Goal: Transaction & Acquisition: Purchase product/service

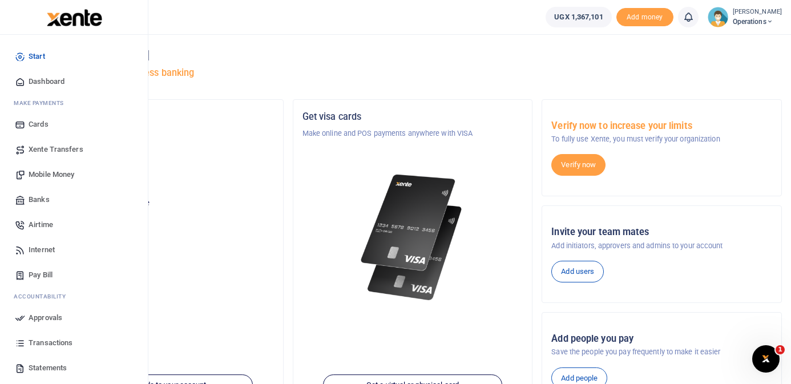
click at [45, 177] on span "Mobile Money" at bounding box center [52, 174] width 46 height 11
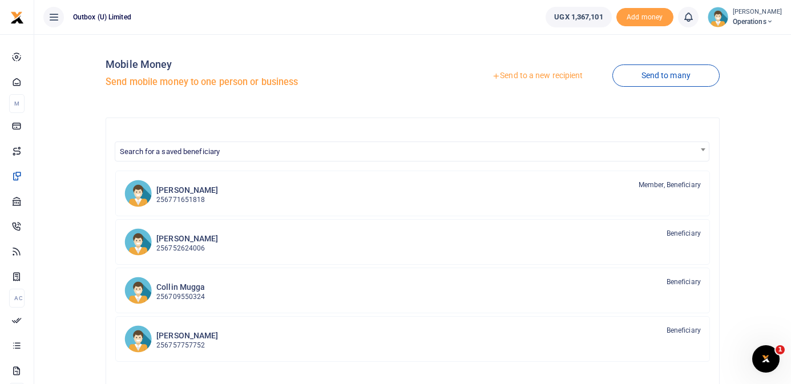
click at [534, 74] on link "Send to a new recipient" at bounding box center [537, 76] width 149 height 21
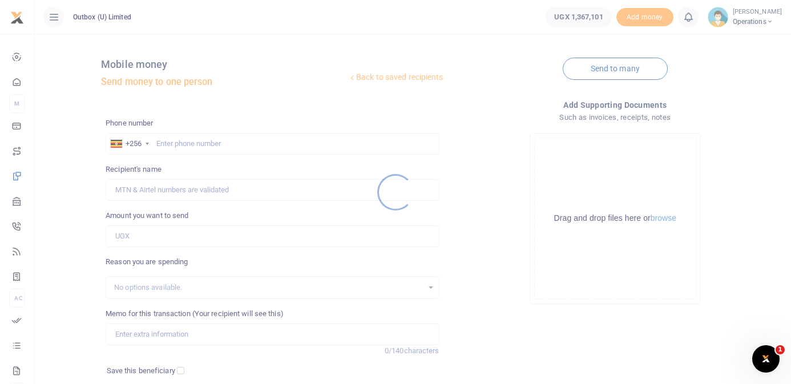
click at [241, 144] on div at bounding box center [395, 192] width 791 height 384
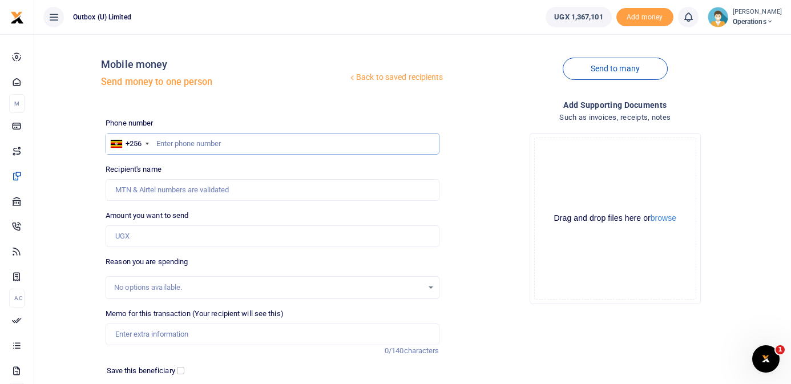
click at [241, 144] on input "text" at bounding box center [272, 144] width 333 height 22
type input "706074737"
type input "Magala John Bosco"
type input "706074737"
click at [206, 234] on input "Amount you want to send" at bounding box center [272, 236] width 333 height 22
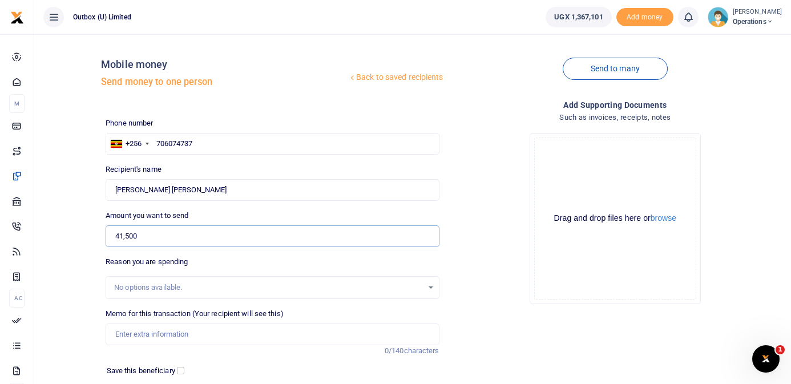
type input "41,500"
click at [666, 216] on button "browse" at bounding box center [664, 218] width 26 height 9
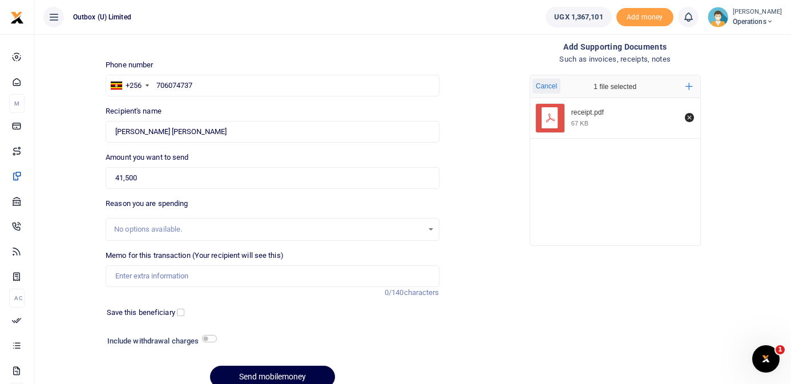
scroll to position [59, 0]
click at [156, 274] on input "Memo for this transaction (Your recipient will see this)" at bounding box center [272, 275] width 333 height 22
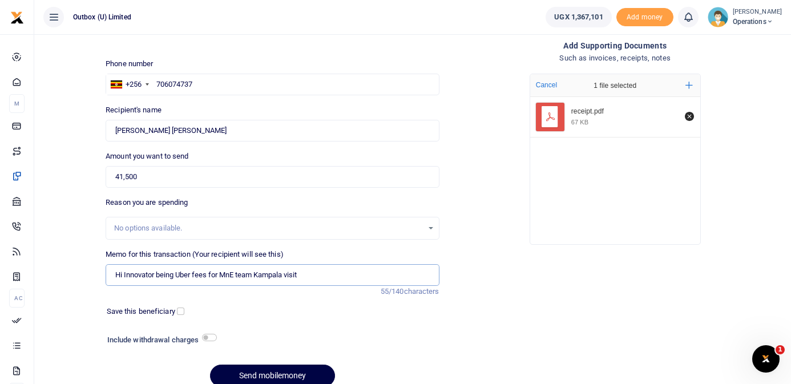
scroll to position [110, 0]
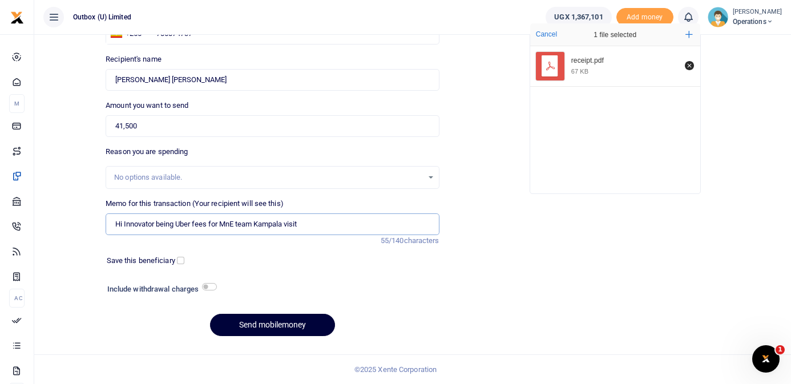
type input "Hi Innovator being Uber fees for MnE team Kampala visit"
click at [285, 324] on button "Send mobilemoney" at bounding box center [272, 325] width 125 height 22
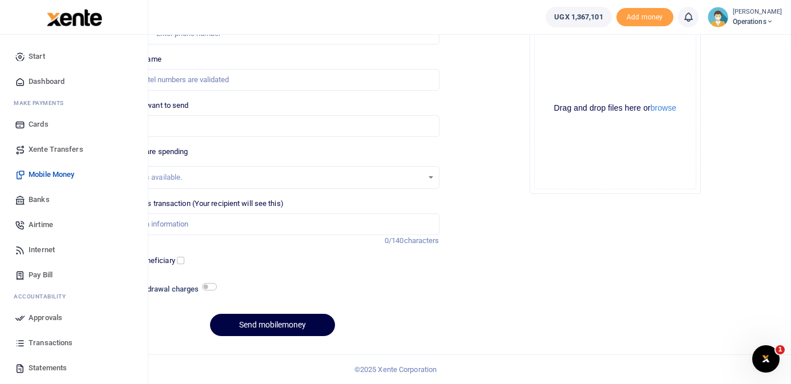
click at [51, 78] on span "Dashboard" at bounding box center [47, 81] width 36 height 11
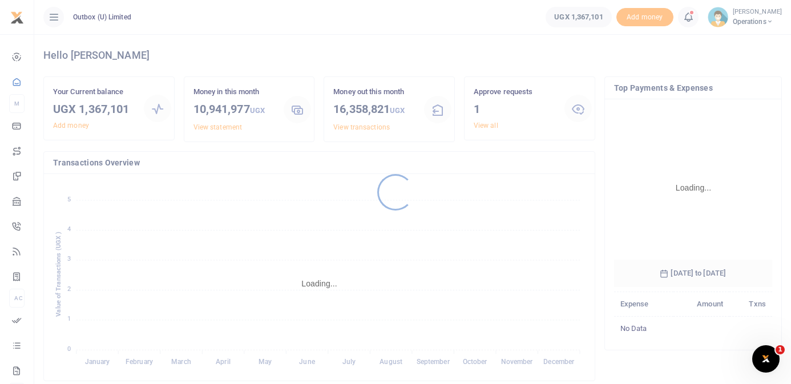
click at [485, 126] on div at bounding box center [395, 192] width 791 height 384
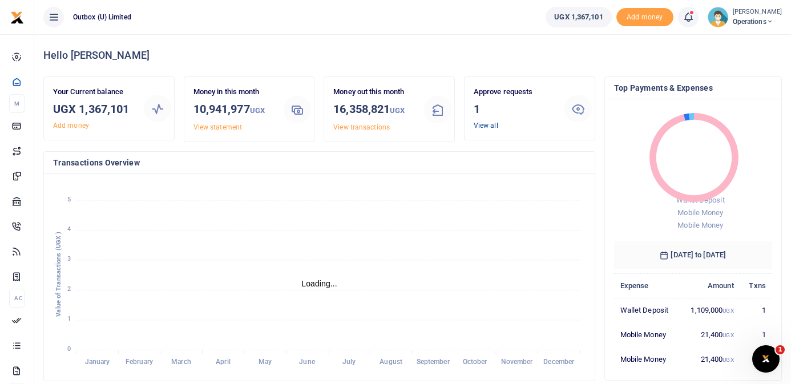
scroll to position [1, 1]
click at [492, 127] on link "View all" at bounding box center [486, 126] width 25 height 8
click at [488, 125] on link "View all" at bounding box center [486, 126] width 25 height 8
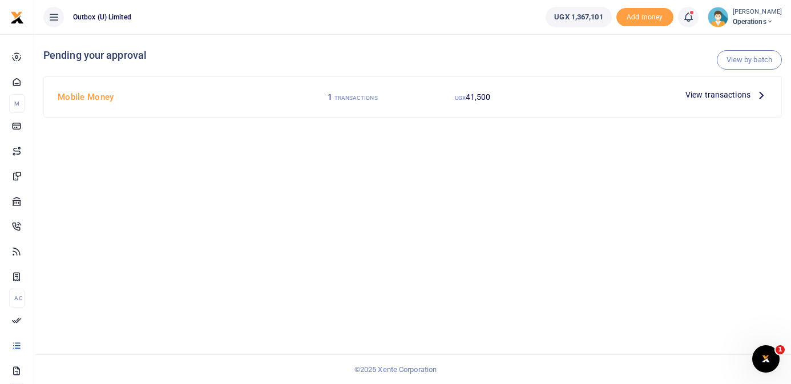
click at [760, 96] on icon at bounding box center [761, 94] width 13 height 13
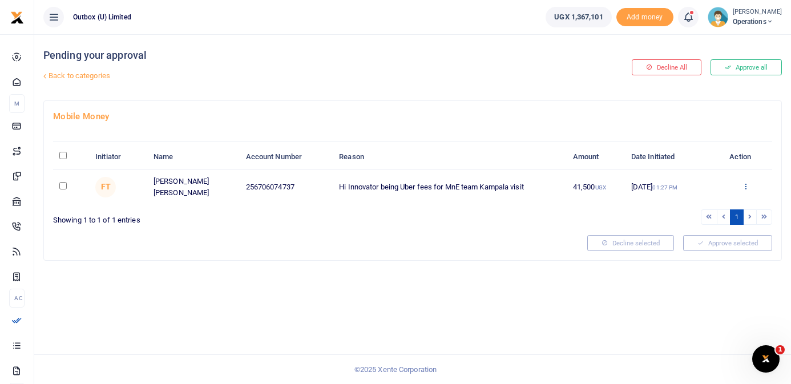
click at [746, 187] on icon at bounding box center [745, 186] width 7 height 8
click at [712, 207] on link "Approve" at bounding box center [704, 205] width 90 height 16
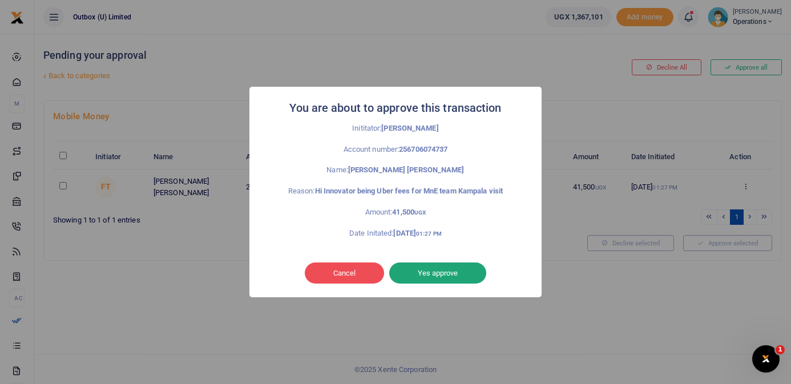
click at [455, 272] on button "Yes approve" at bounding box center [437, 274] width 97 height 22
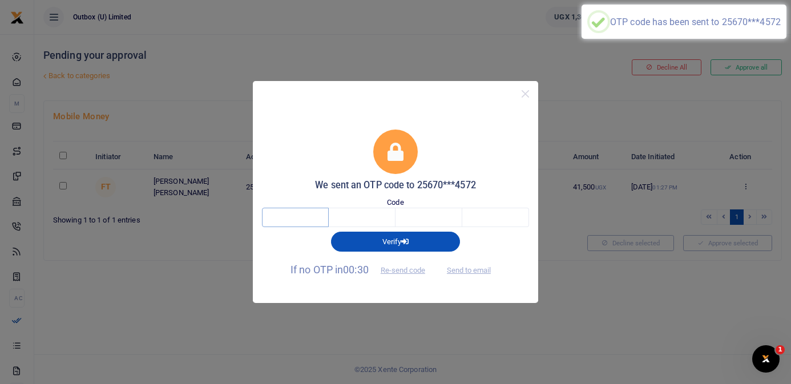
click at [298, 222] on input "text" at bounding box center [295, 217] width 67 height 19
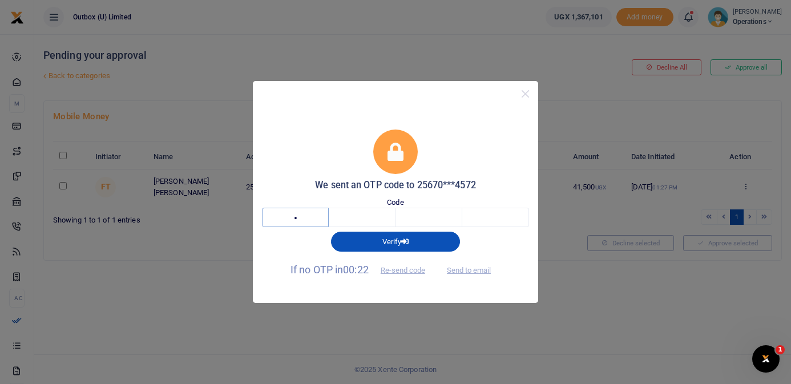
type input "3"
type input "8"
type input "9"
type input "4"
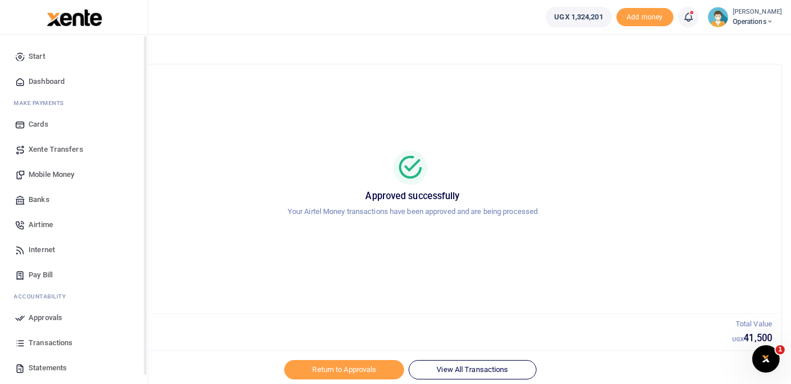
click at [42, 79] on span "Dashboard" at bounding box center [47, 81] width 36 height 11
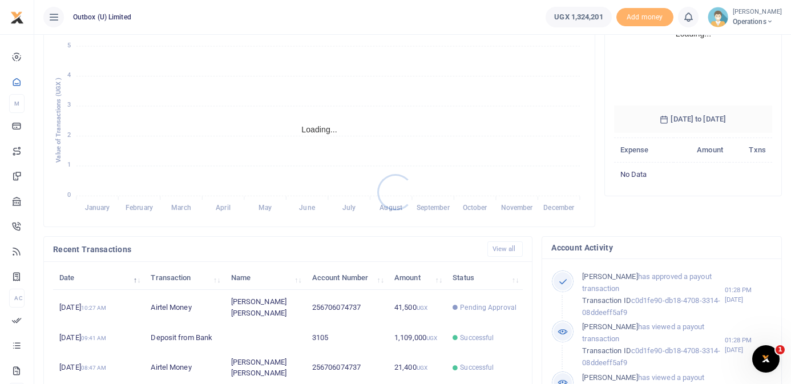
scroll to position [160, 0]
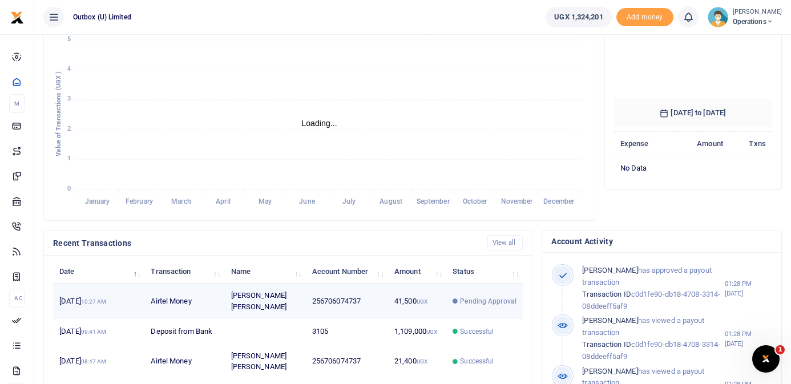
click at [321, 296] on td "256706074737" at bounding box center [347, 301] width 82 height 35
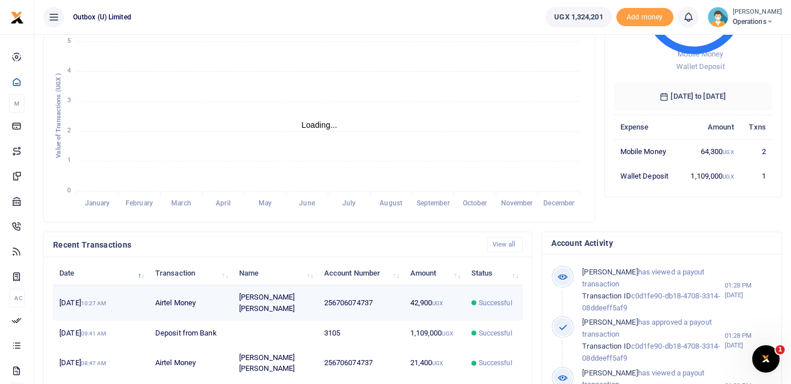
scroll to position [1, 1]
click at [399, 297] on td "256706074737" at bounding box center [361, 302] width 86 height 35
